Goal: Information Seeking & Learning: Learn about a topic

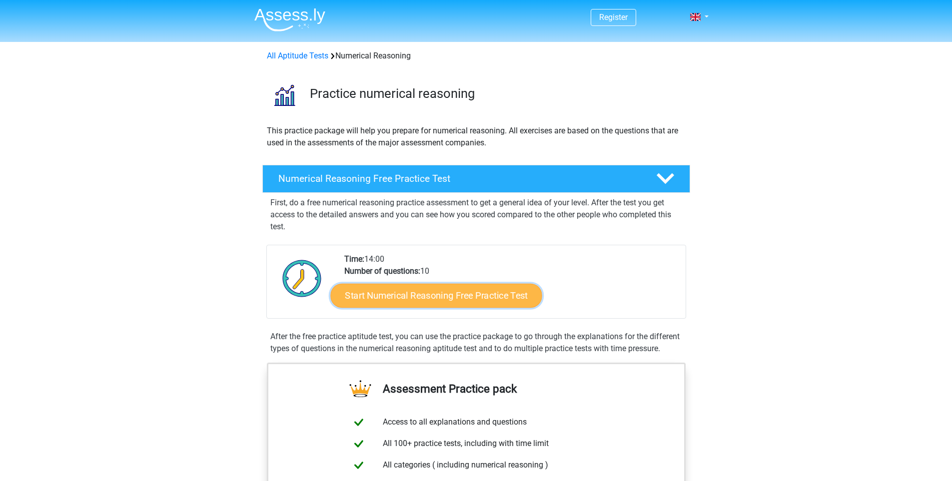
click at [465, 297] on link "Start Numerical Reasoning Free Practice Test" at bounding box center [435, 295] width 211 height 24
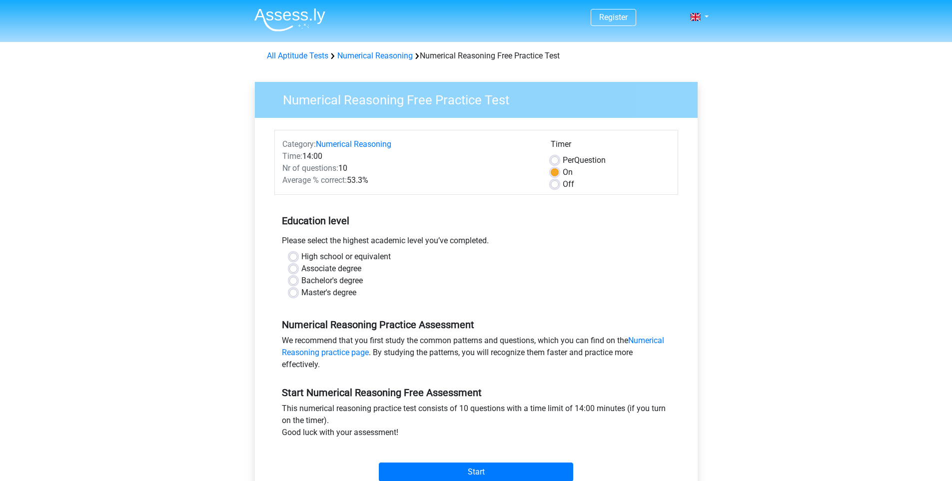
click at [293, 261] on div "High school or equivalent" at bounding box center [476, 257] width 374 height 12
click at [301, 258] on label "High school or equivalent" at bounding box center [345, 257] width 89 height 12
click at [292, 258] on input "High school or equivalent" at bounding box center [293, 256] width 8 height 10
radio input "true"
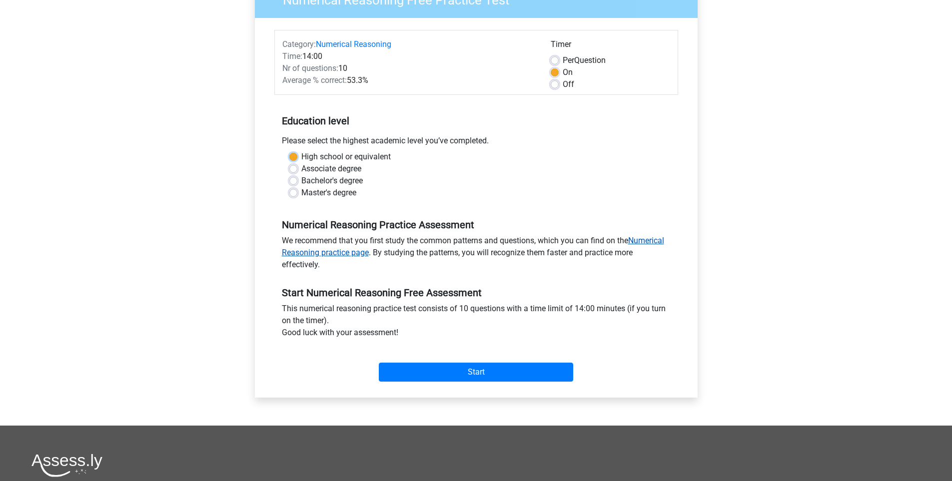
scroll to position [150, 0]
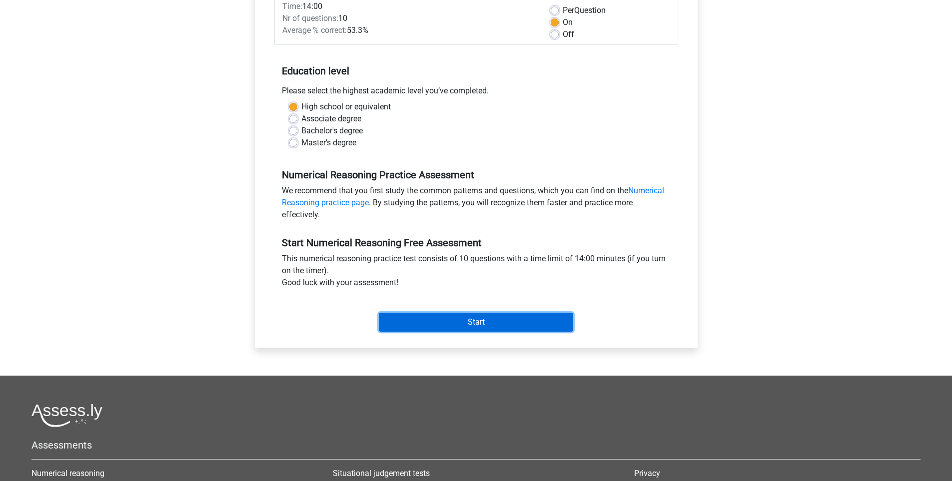
click at [456, 325] on input "Start" at bounding box center [476, 322] width 194 height 19
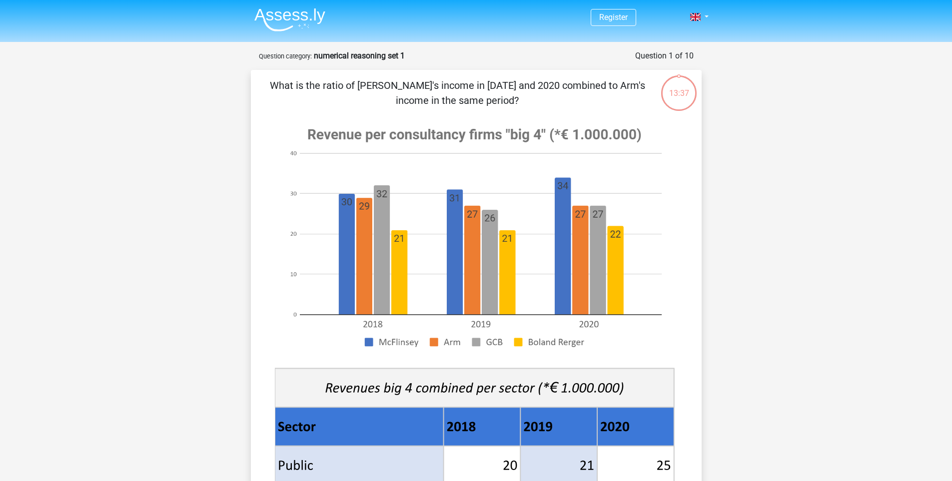
scroll to position [50, 0]
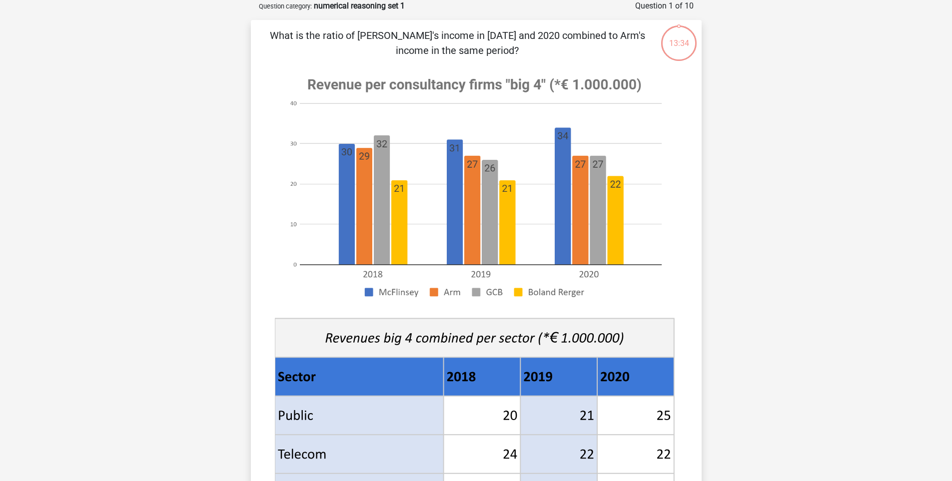
drag, startPoint x: 412, startPoint y: 191, endPoint x: 290, endPoint y: 212, distance: 124.3
click at [290, 212] on image at bounding box center [474, 187] width 399 height 243
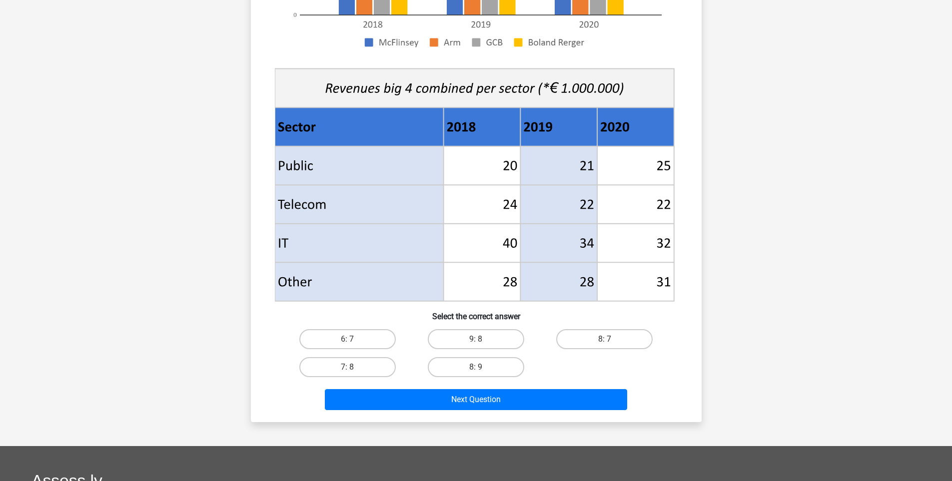
scroll to position [250, 0]
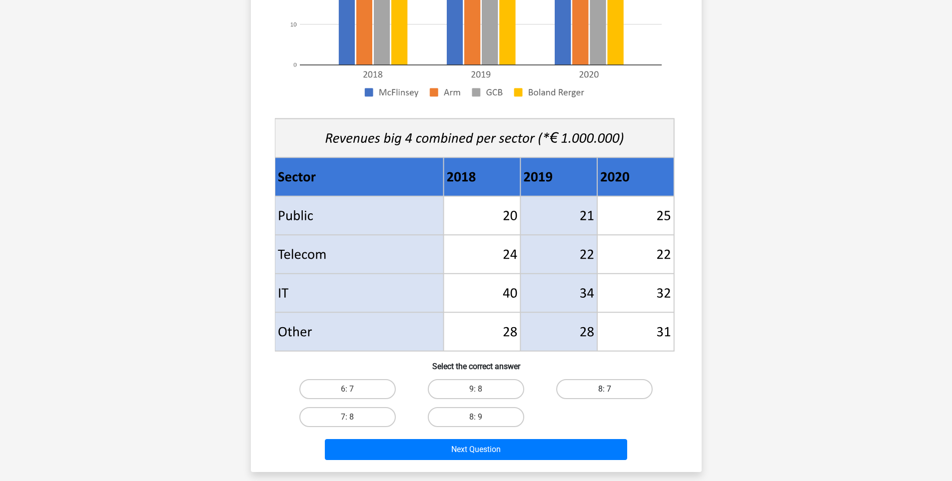
click at [587, 385] on label "8: 7" at bounding box center [604, 389] width 96 height 20
click at [605, 389] on input "8: 7" at bounding box center [608, 392] width 6 height 6
radio input "true"
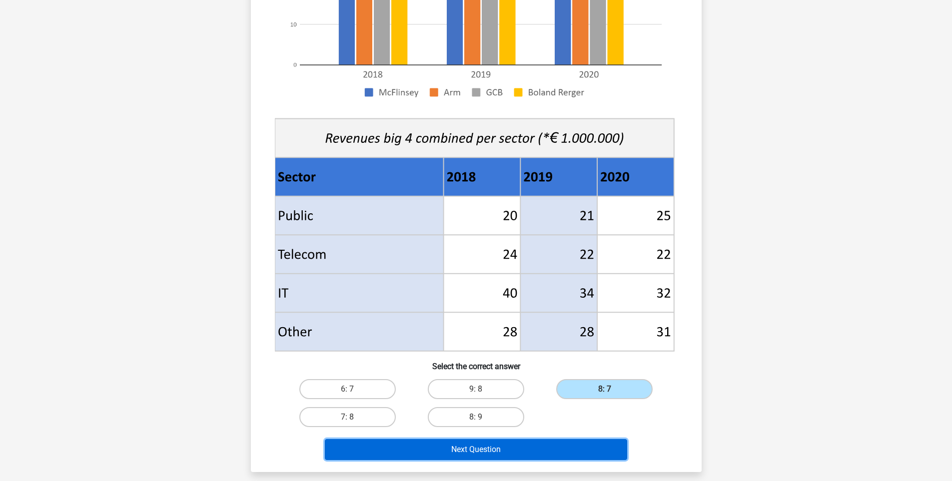
click at [475, 449] on button "Next Question" at bounding box center [476, 449] width 302 height 21
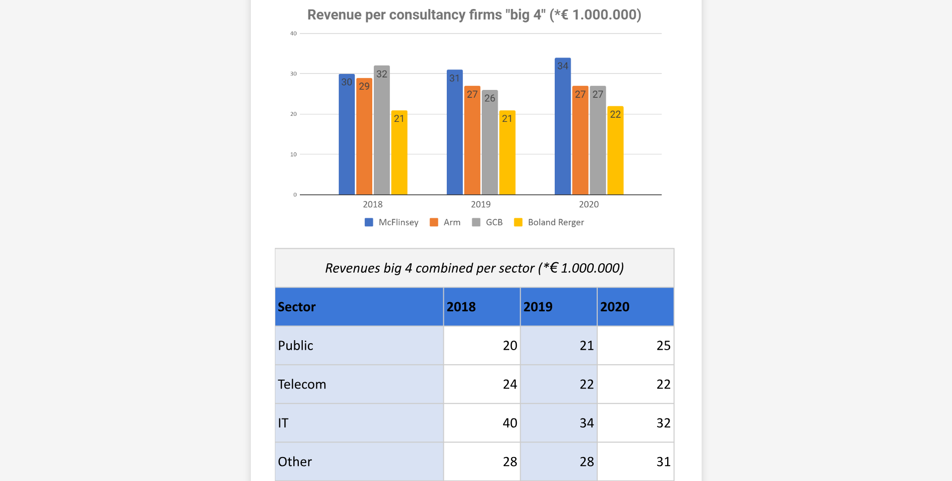
scroll to position [400, 0]
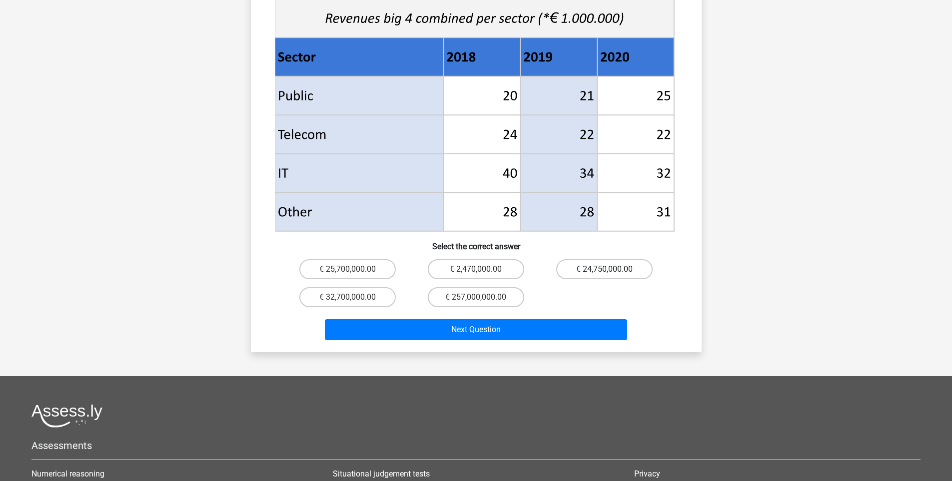
drag, startPoint x: 608, startPoint y: 239, endPoint x: 604, endPoint y: 248, distance: 9.7
click at [608, 240] on div "If McFlinsey earns 50% of the joint big 4 public sector income in 2018 through …" at bounding box center [476, 11] width 443 height 666
click at [605, 269] on input "€ 24,750,000.00" at bounding box center [608, 272] width 6 height 6
radio input "true"
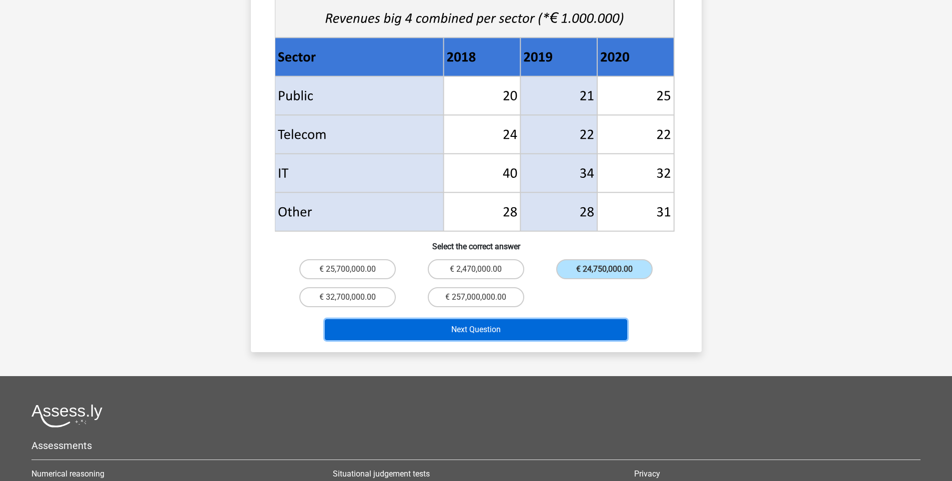
click at [536, 319] on button "Next Question" at bounding box center [476, 329] width 302 height 21
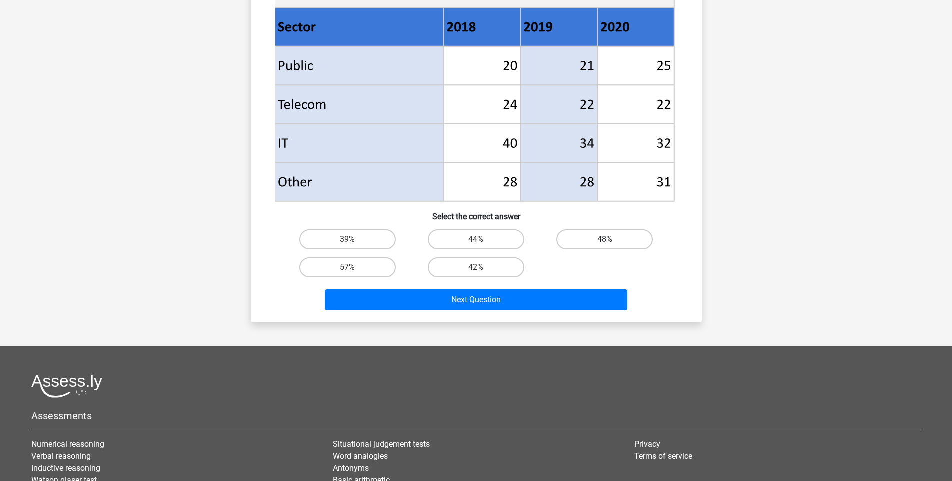
click at [587, 238] on label "48%" at bounding box center [604, 239] width 96 height 20
click at [605, 239] on input "48%" at bounding box center [608, 242] width 6 height 6
radio input "true"
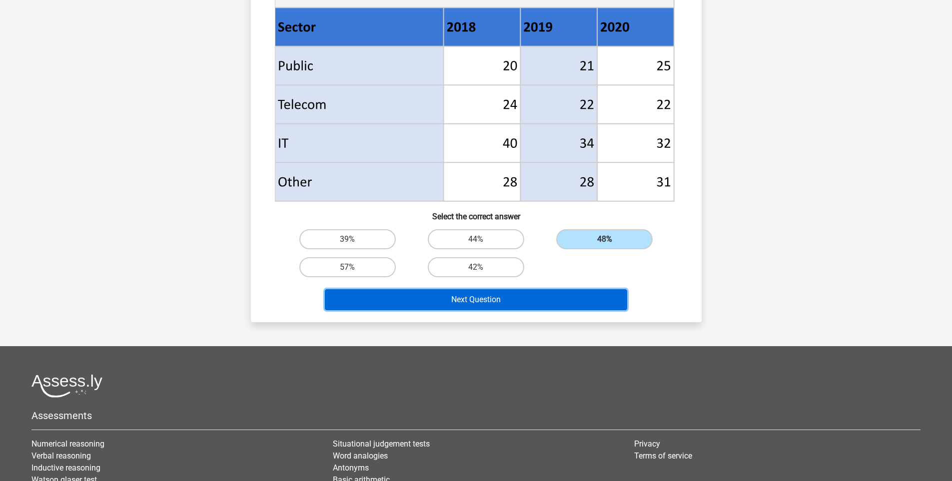
click at [492, 304] on button "Next Question" at bounding box center [476, 299] width 302 height 21
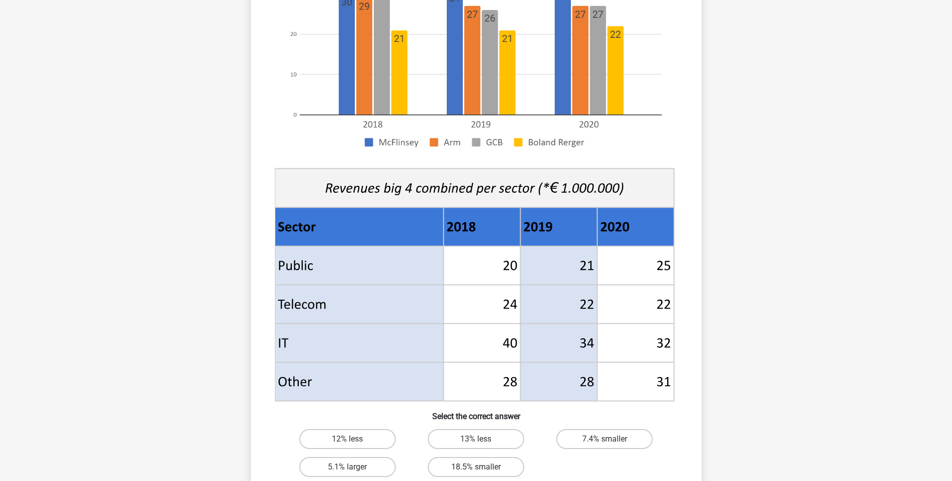
scroll to position [250, 0]
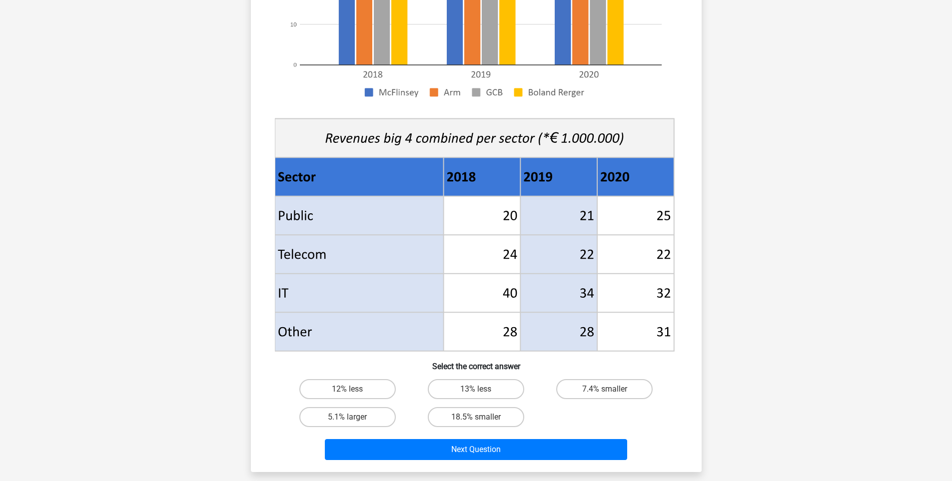
drag, startPoint x: 489, startPoint y: 389, endPoint x: 401, endPoint y: 378, distance: 88.2
click at [398, 376] on div "12% less" at bounding box center [347, 389] width 128 height 28
click at [352, 392] on input "12% less" at bounding box center [350, 392] width 6 height 6
radio input "true"
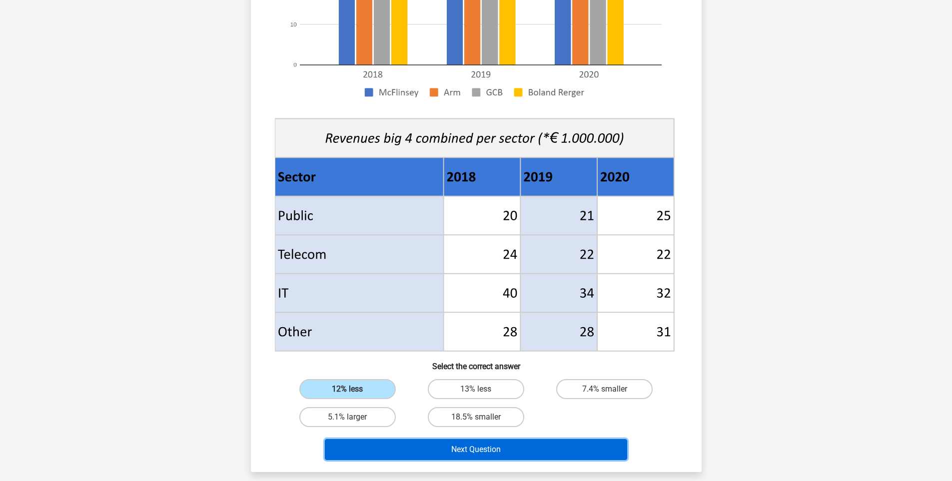
click at [490, 451] on button "Next Question" at bounding box center [476, 449] width 302 height 21
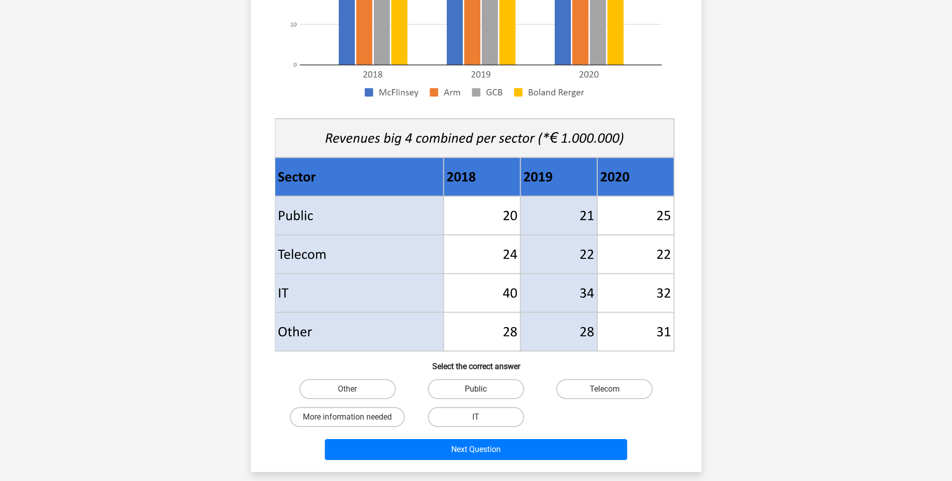
click at [472, 382] on label "Public" at bounding box center [476, 389] width 96 height 20
click at [476, 389] on input "Public" at bounding box center [479, 392] width 6 height 6
radio input "true"
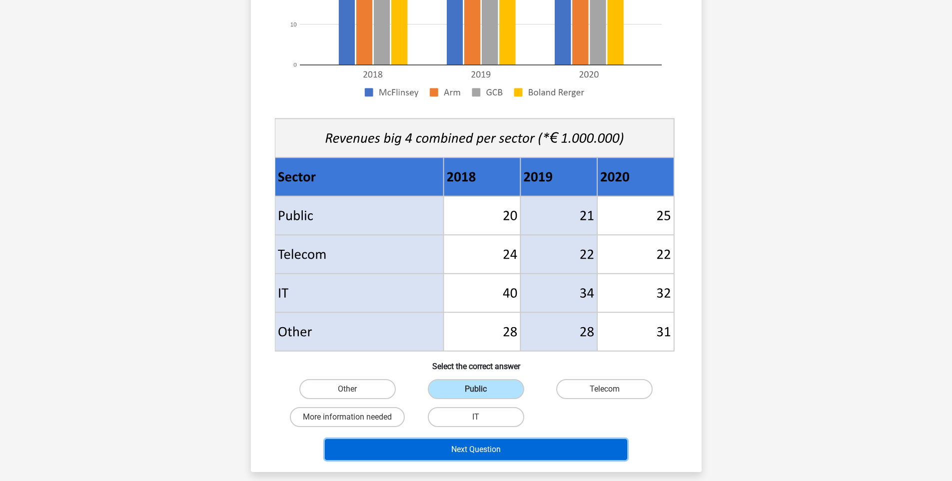
click at [502, 452] on button "Next Question" at bounding box center [476, 449] width 302 height 21
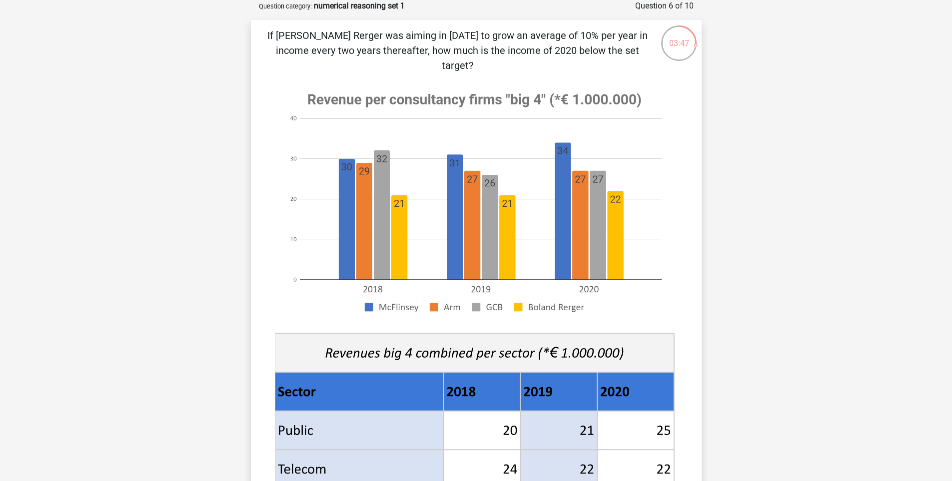
scroll to position [200, 0]
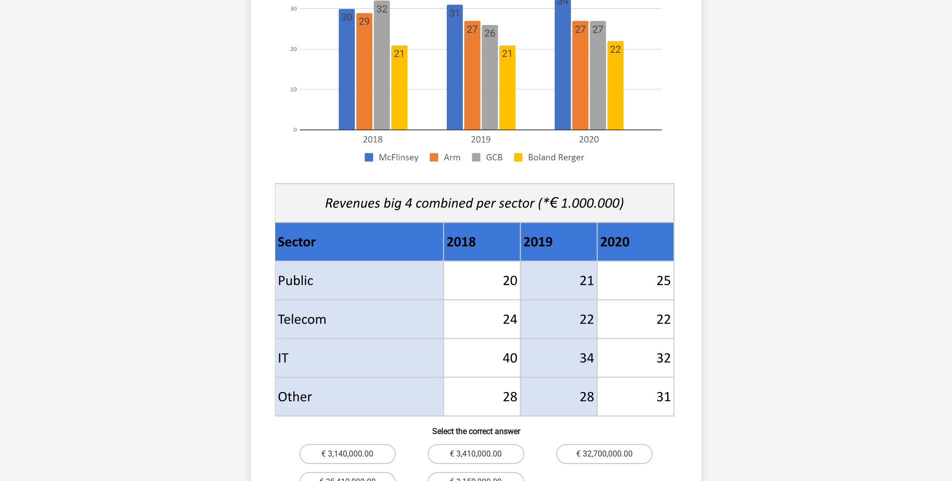
drag, startPoint x: 294, startPoint y: 250, endPoint x: 326, endPoint y: 239, distance: 33.2
click at [316, 245] on g at bounding box center [475, 175] width 403 height 488
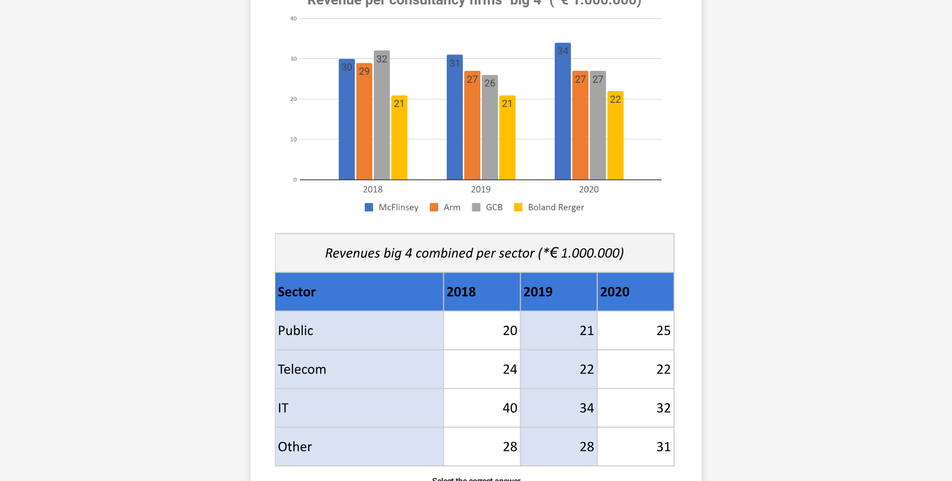
scroll to position [350, 0]
